Goal: Task Accomplishment & Management: Complete application form

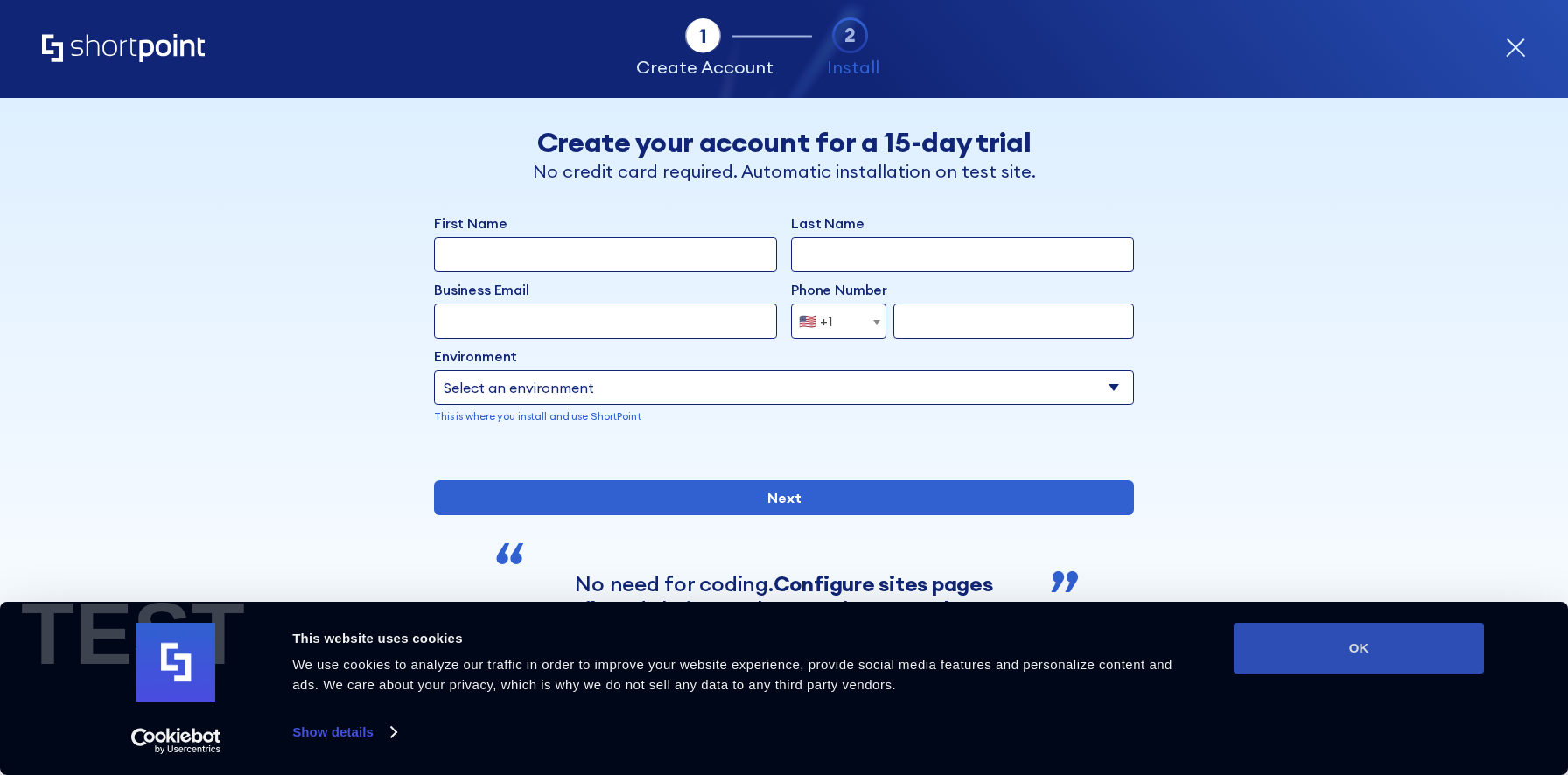
click at [1278, 637] on button "OK" at bounding box center [1359, 648] width 251 height 51
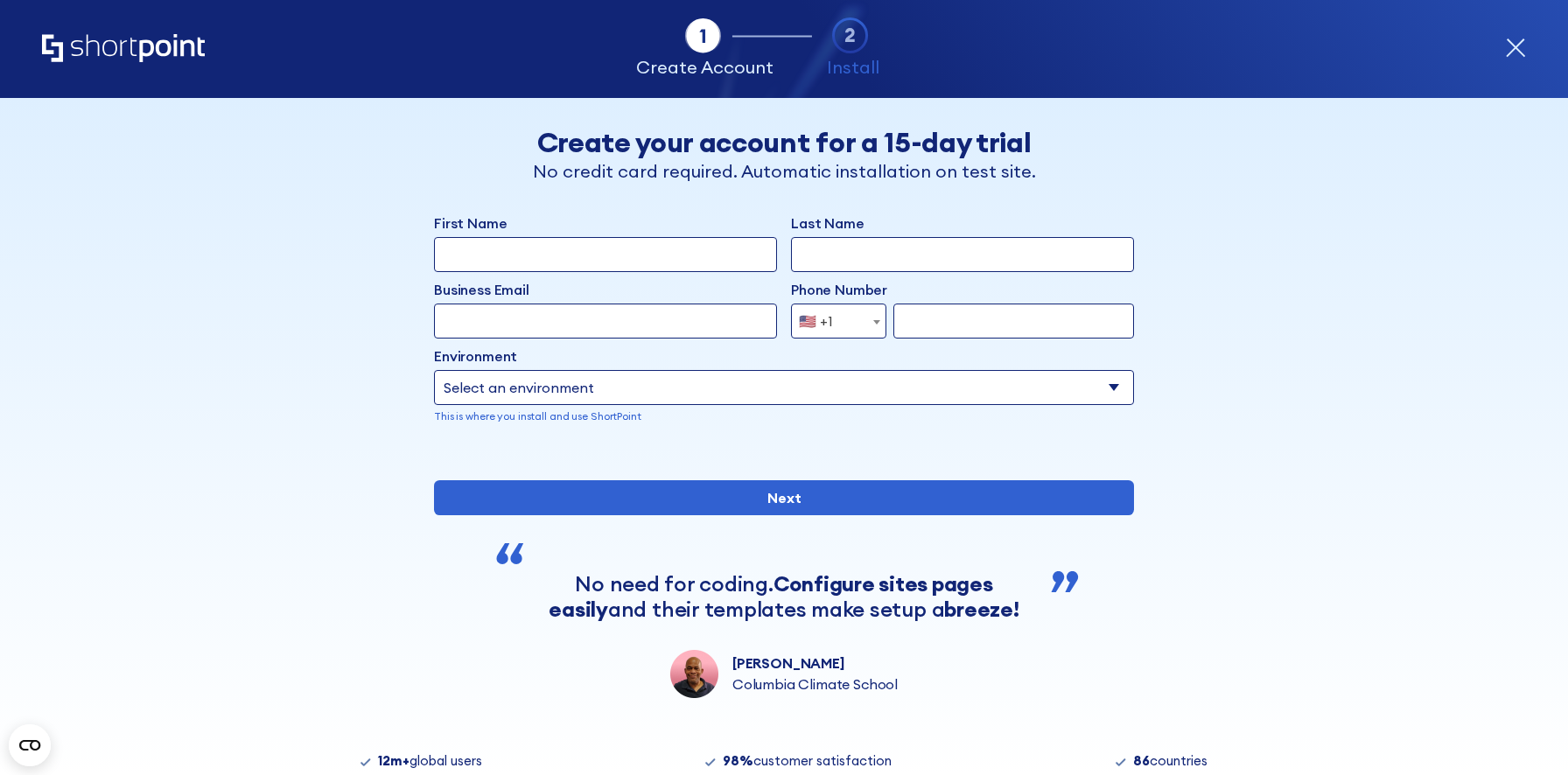
click at [693, 280] on div "Business Email Invalid Email Address" at bounding box center [606, 292] width 343 height 24
click at [691, 264] on input "First Name" at bounding box center [606, 254] width 343 height 35
type input "Temitayo"
click at [816, 257] on input "Last Name" at bounding box center [963, 254] width 343 height 35
type input "[DEMOGRAPHIC_DATA]"
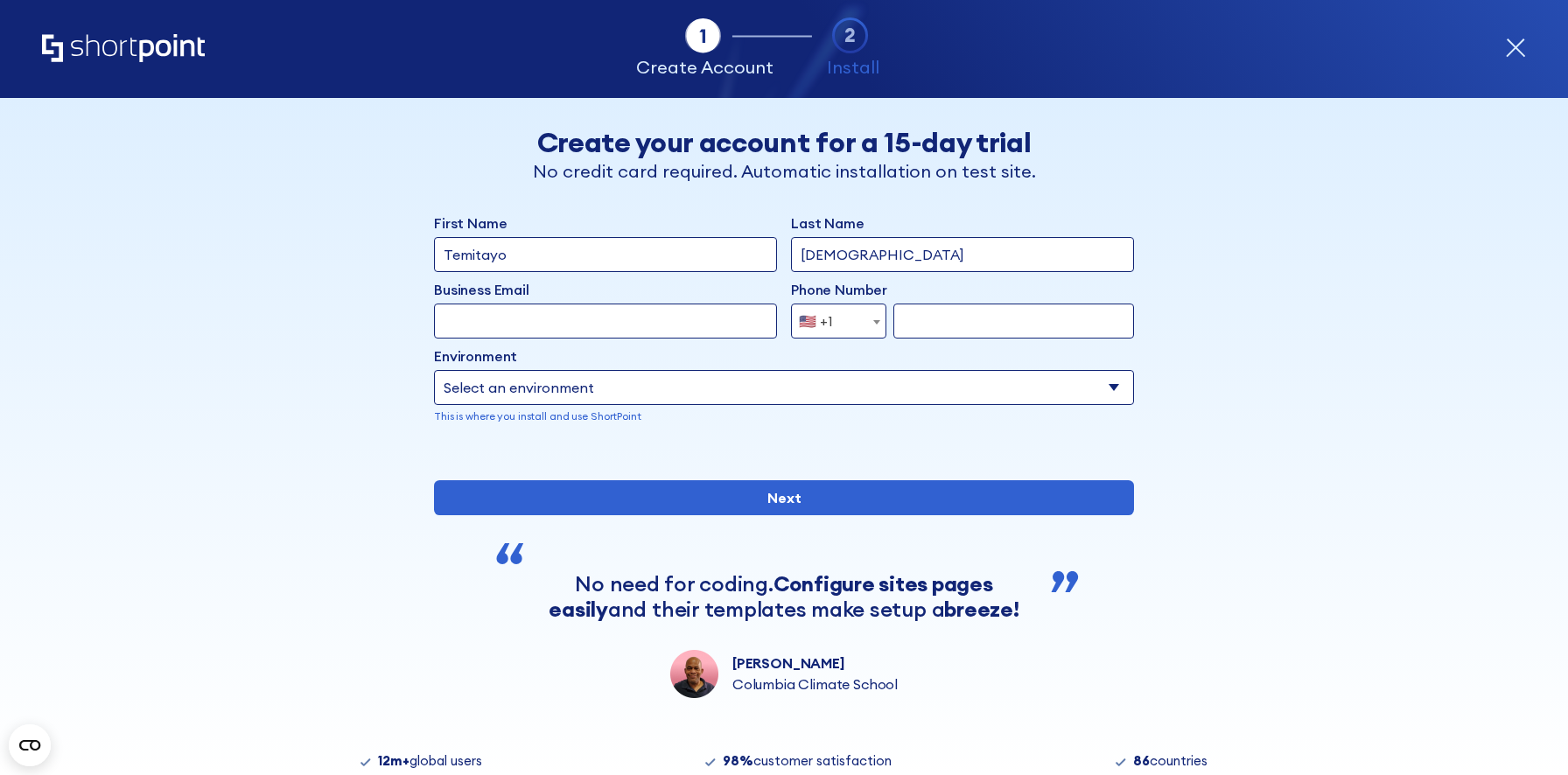
click at [736, 326] on input "Business Email" at bounding box center [606, 321] width 343 height 35
click at [499, 321] on input "[EMAIL_ADDRESS][DOMAIN_NAME]" at bounding box center [606, 321] width 343 height 35
type input "[EMAIL_ADDRESS][DOMAIN_NAME]"
click at [840, 318] on span "🇺🇸 +1" at bounding box center [821, 321] width 58 height 35
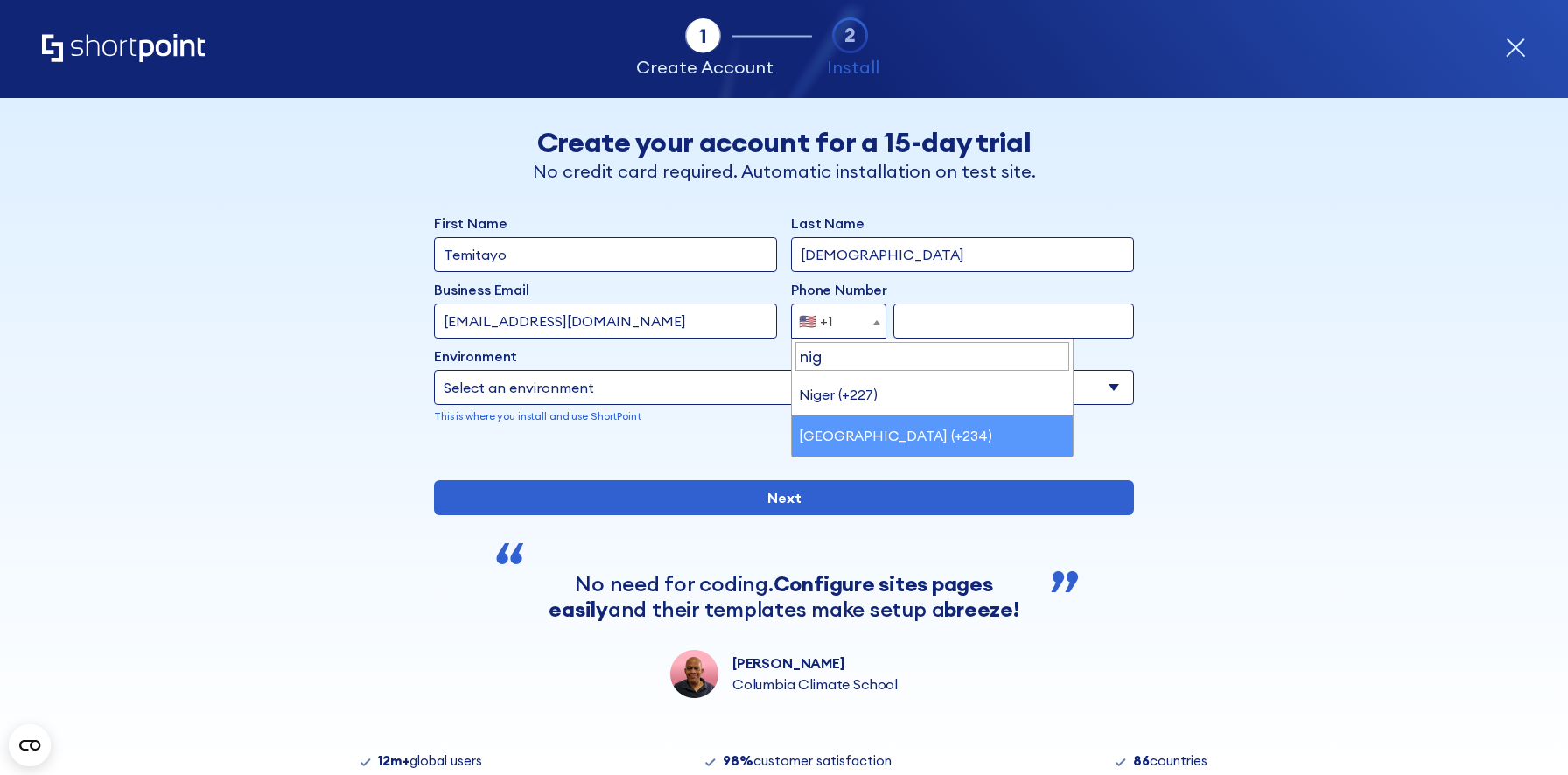
type input "nig"
select select "+234"
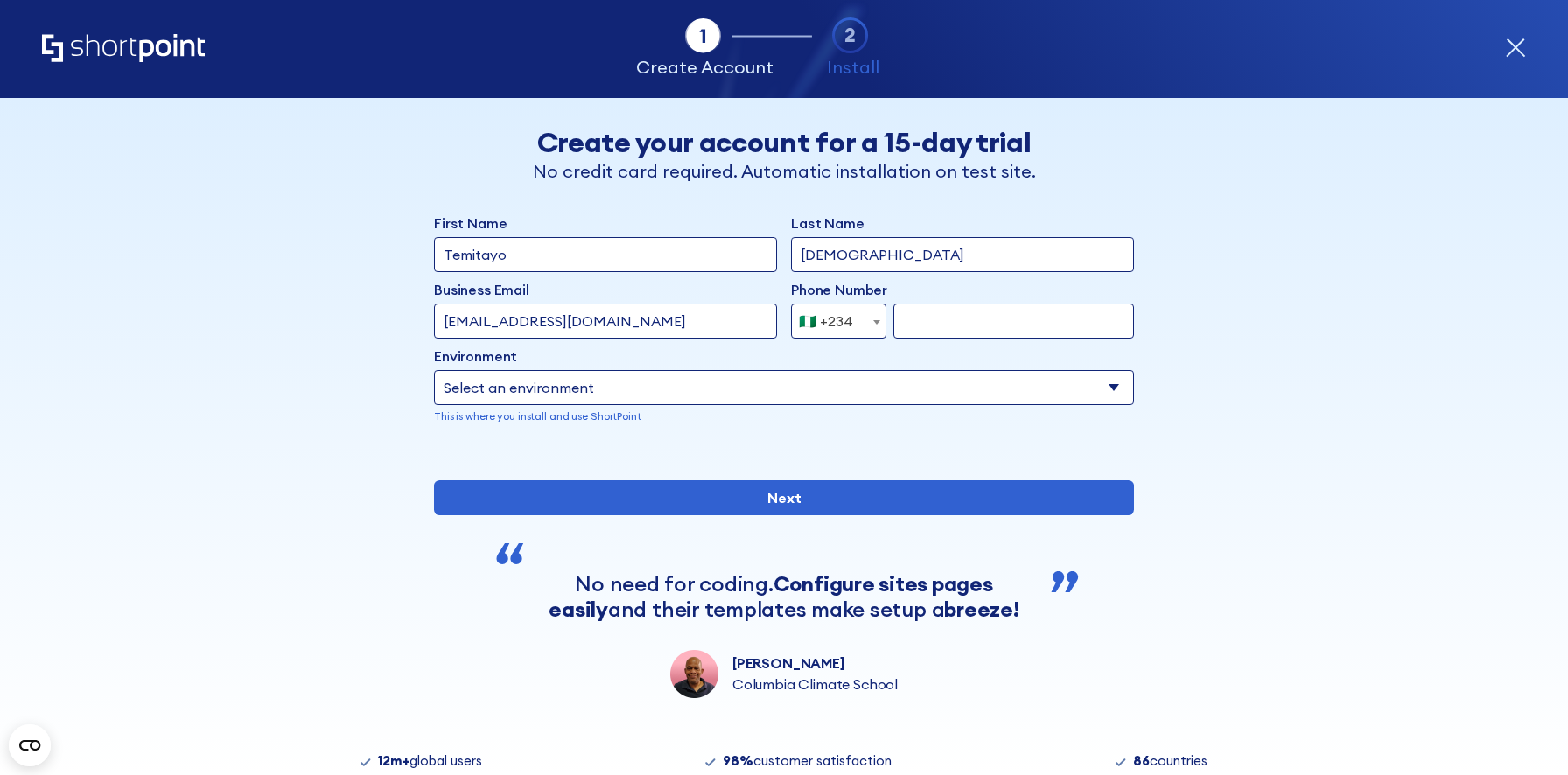
click at [977, 314] on input "form" at bounding box center [1013, 321] width 240 height 35
type input "8138927095"
click at [895, 372] on select "Select an environment Microsoft 365 SharePoint Online SharePoint 2019 (On-Premi…" at bounding box center [784, 387] width 700 height 35
select select "SharePoint Online"
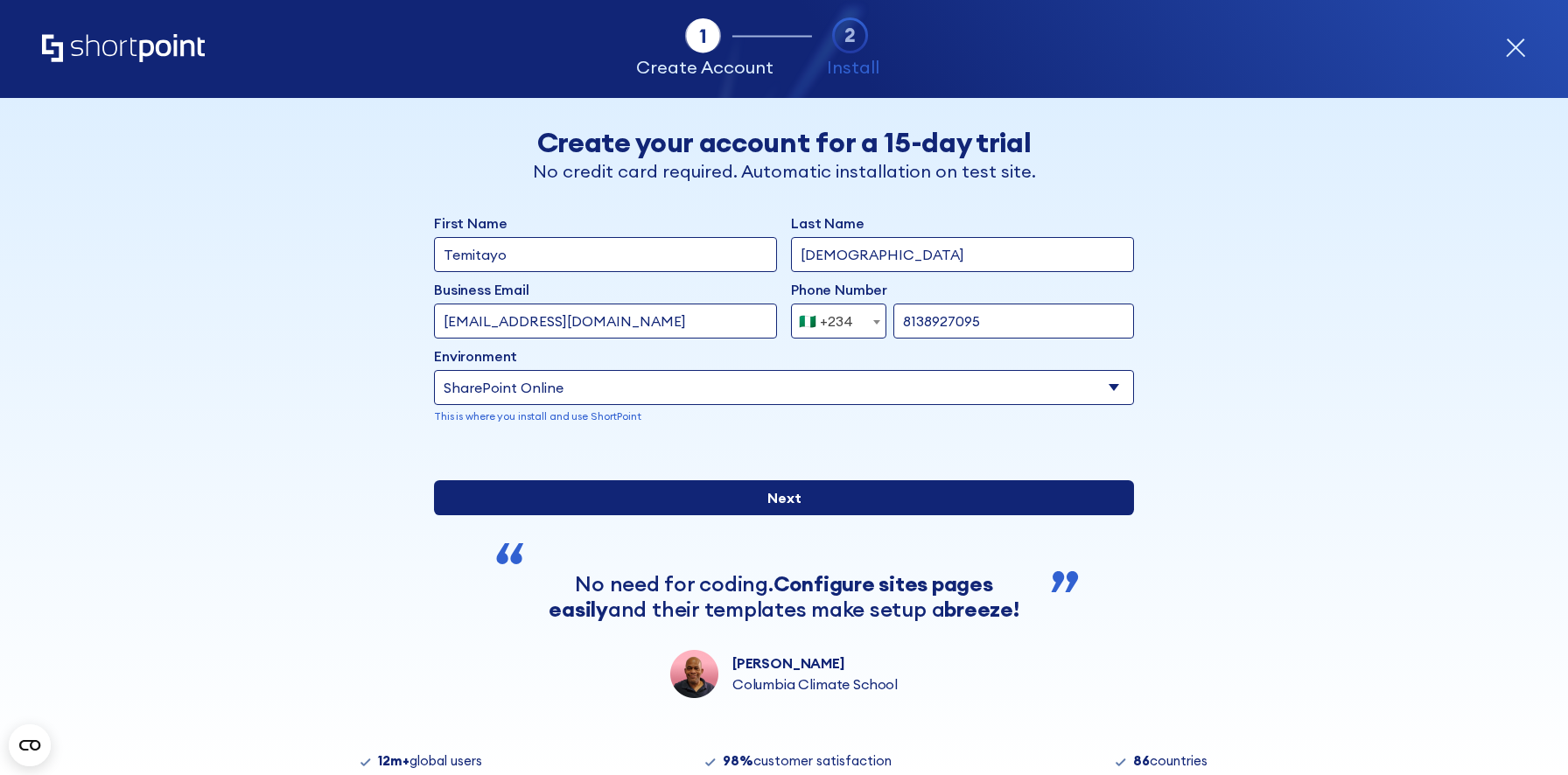
click at [767, 515] on input "Next" at bounding box center [784, 497] width 700 height 35
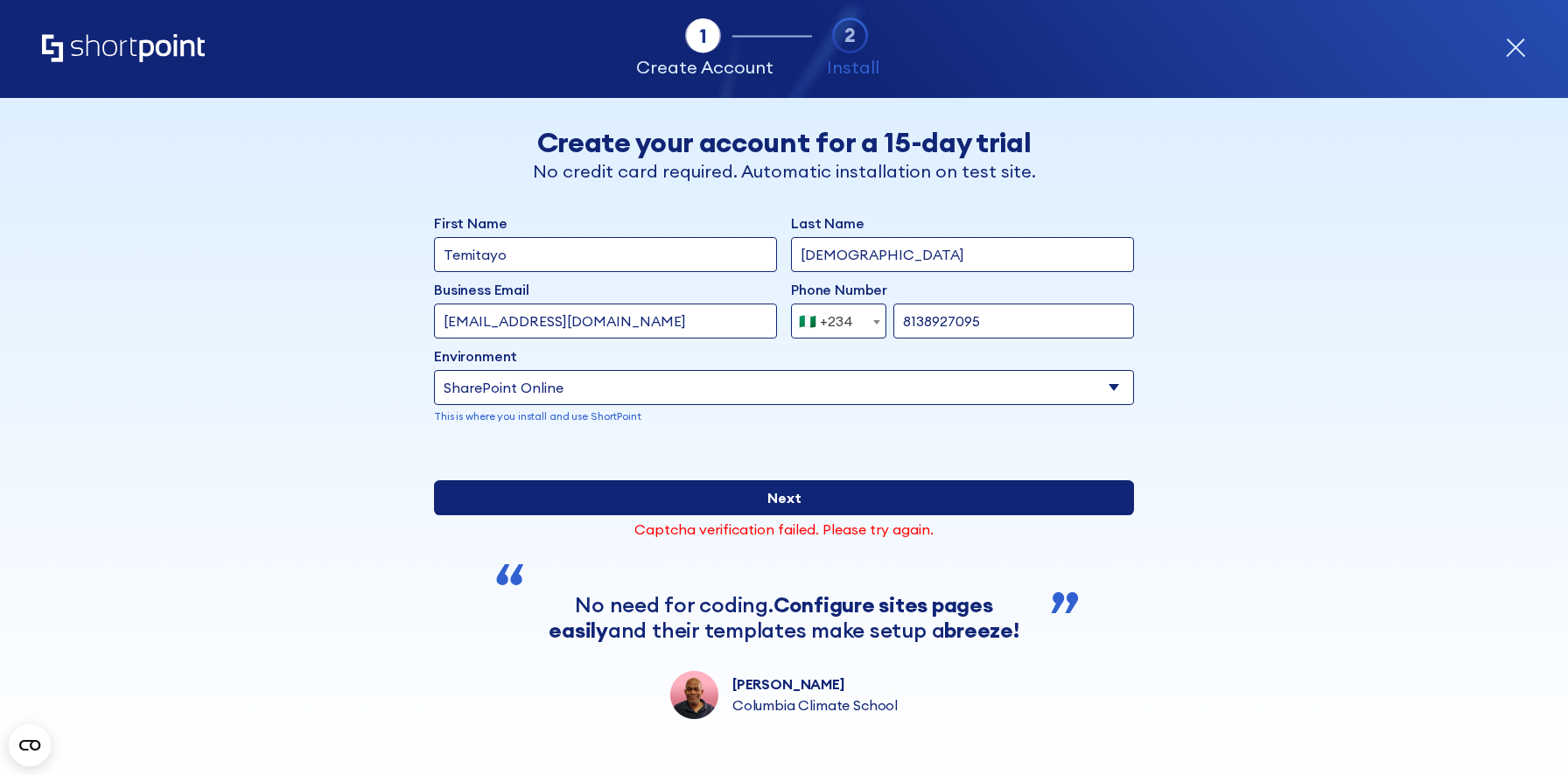
click at [785, 515] on input "Next" at bounding box center [784, 497] width 700 height 35
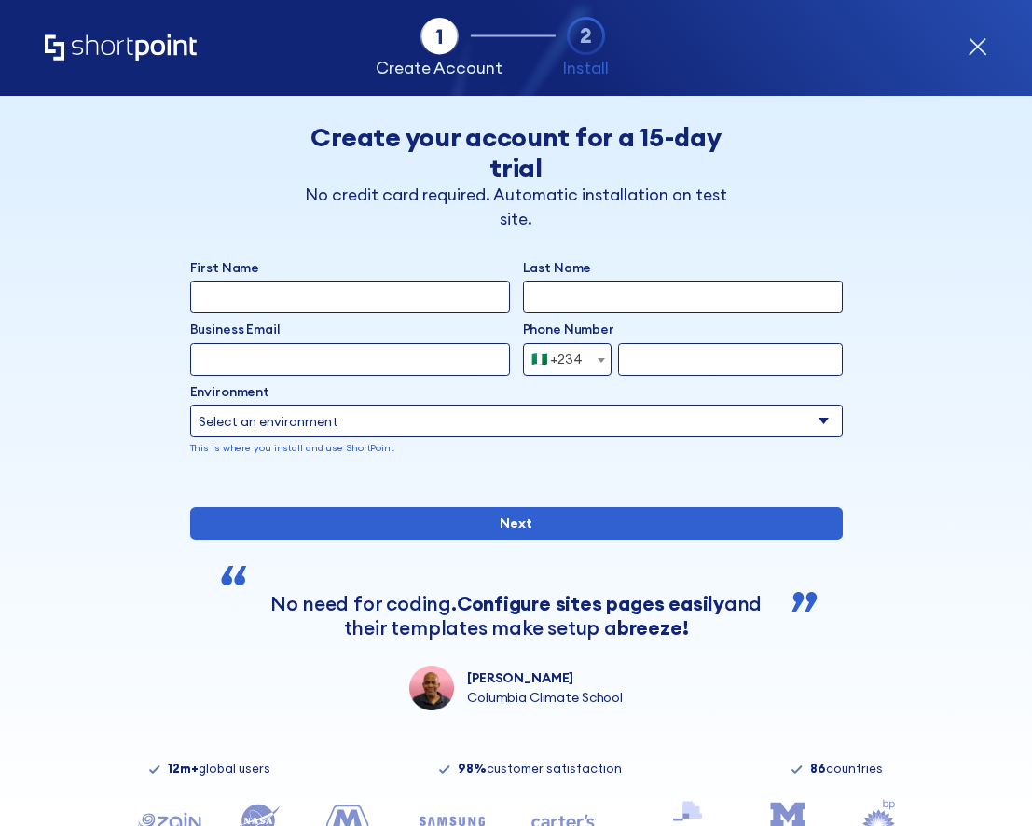
select select "+234"
